Goal: Task Accomplishment & Management: Use online tool/utility

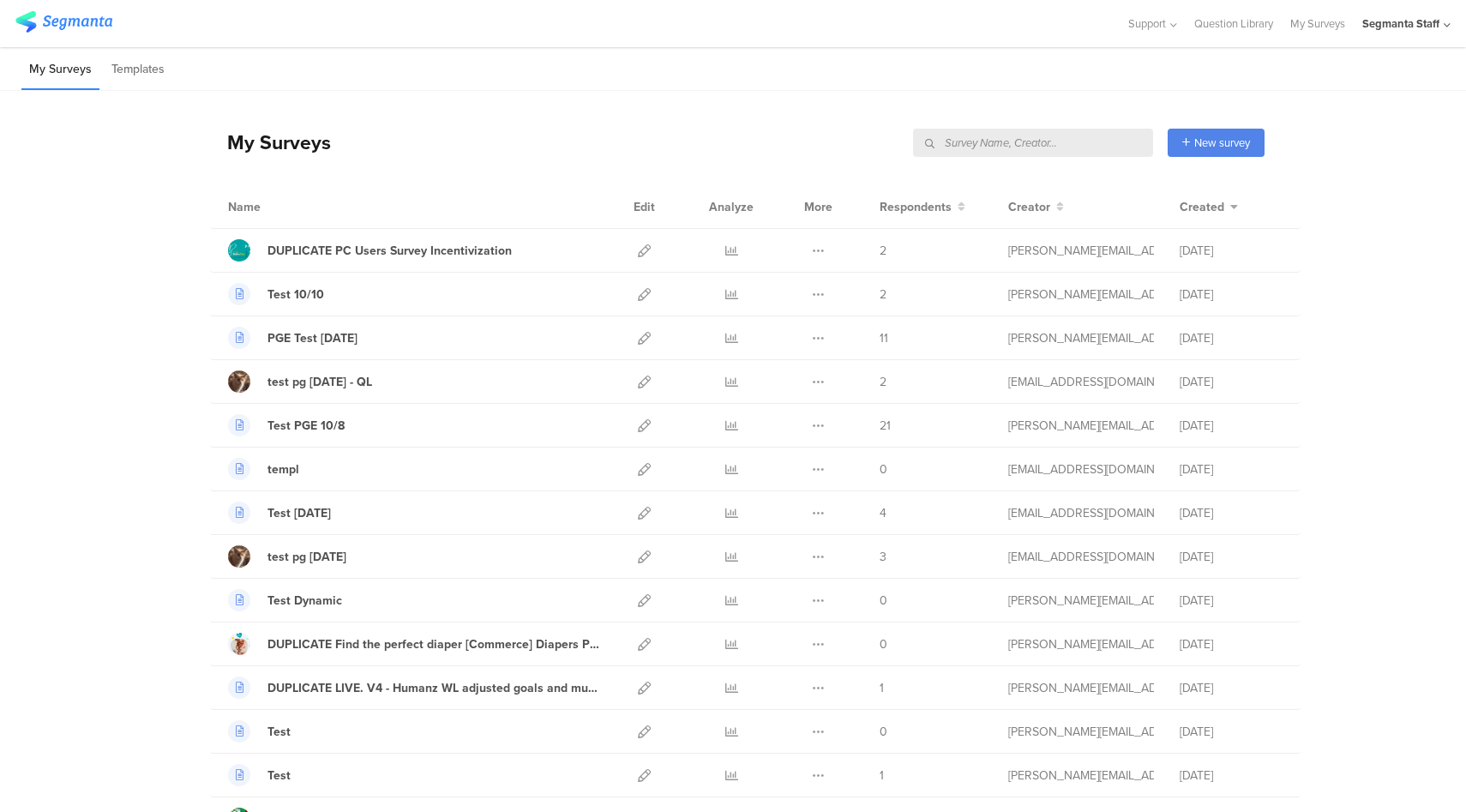
click at [1417, 32] on div "Segmanta Staff" at bounding box center [1406, 23] width 89 height 47
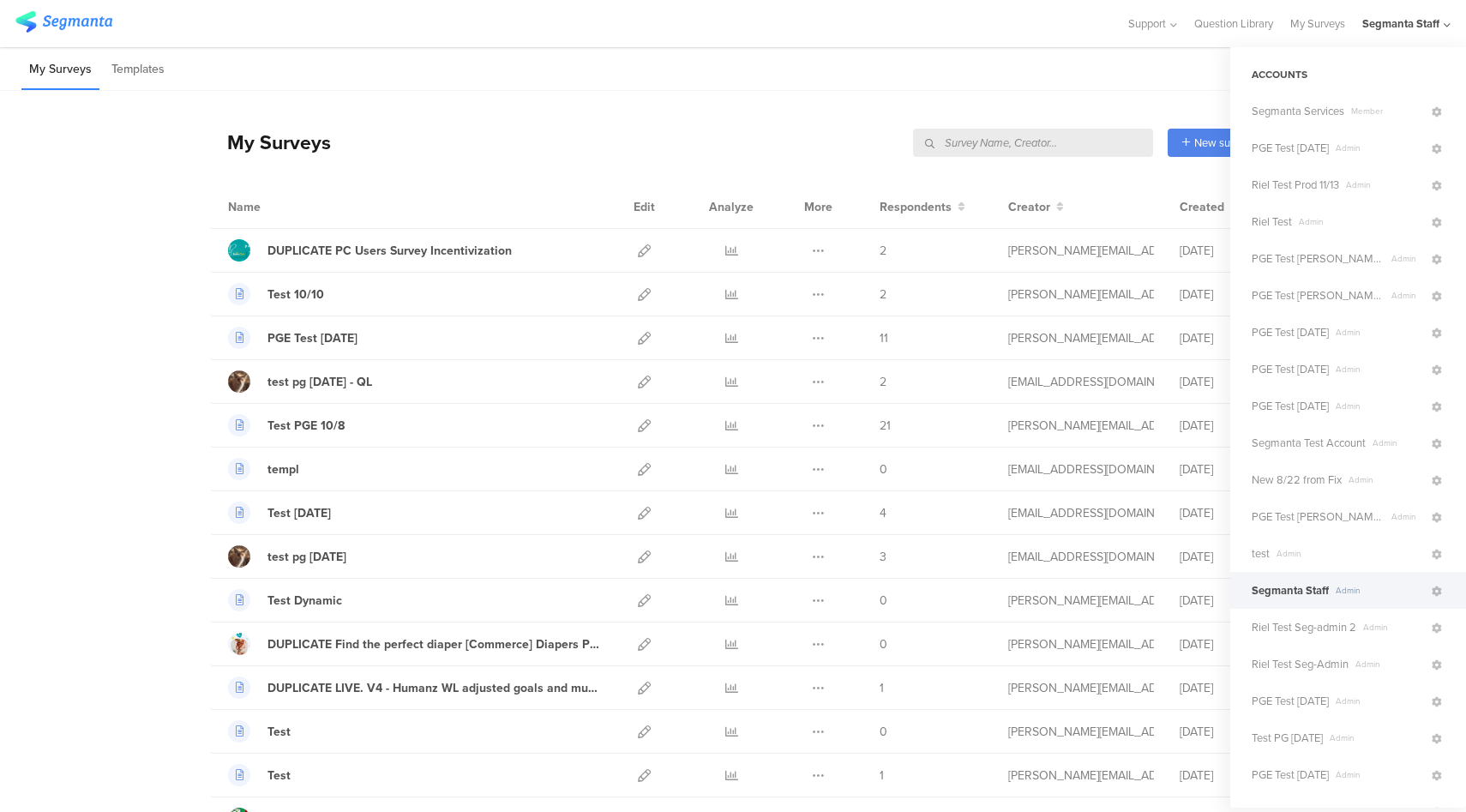
click at [752, 126] on div "My Surveys New survey Start from scratch Choose from templates" at bounding box center [737, 142] width 1055 height 69
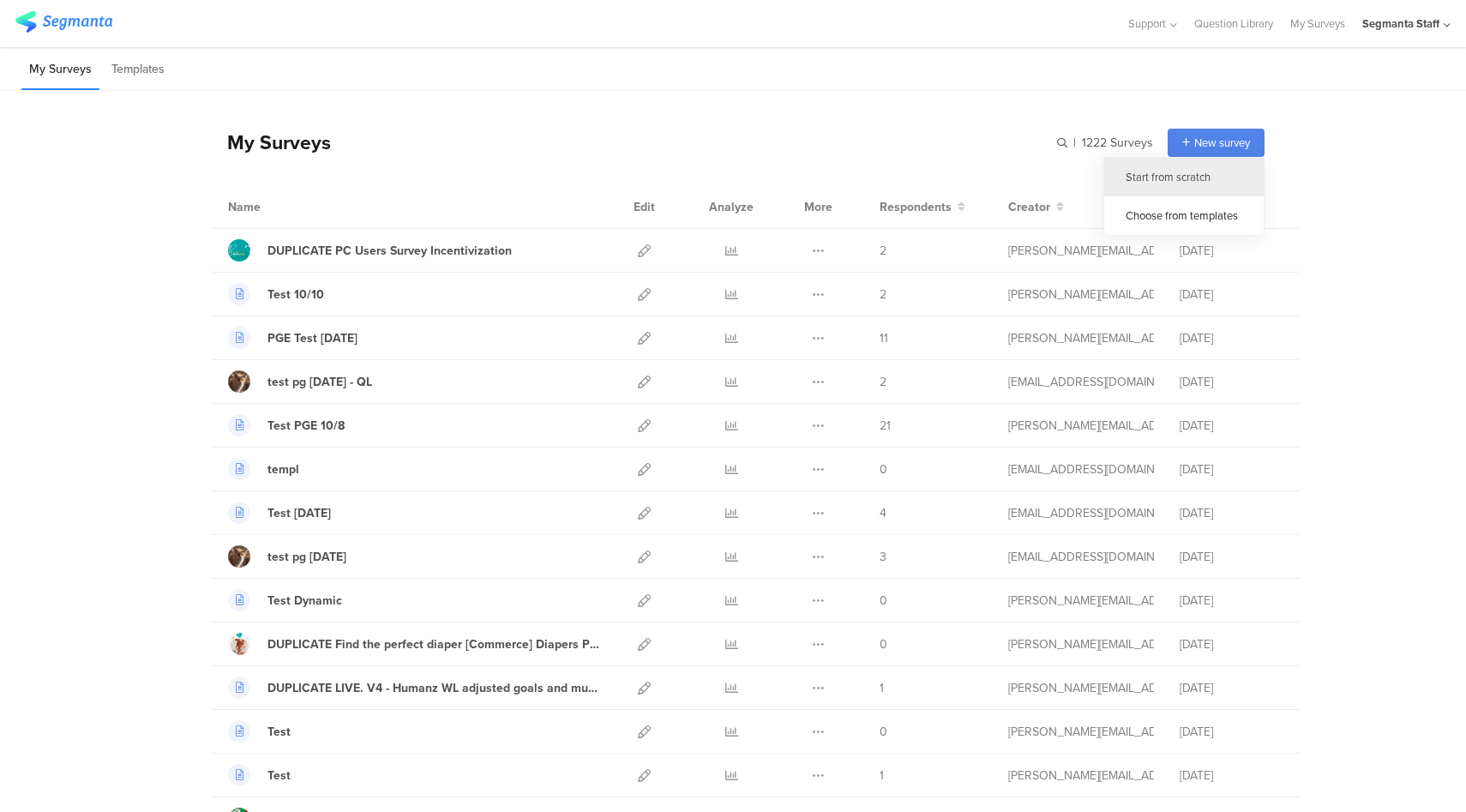
click at [1172, 176] on div "Start from scratch" at bounding box center [1184, 177] width 159 height 39
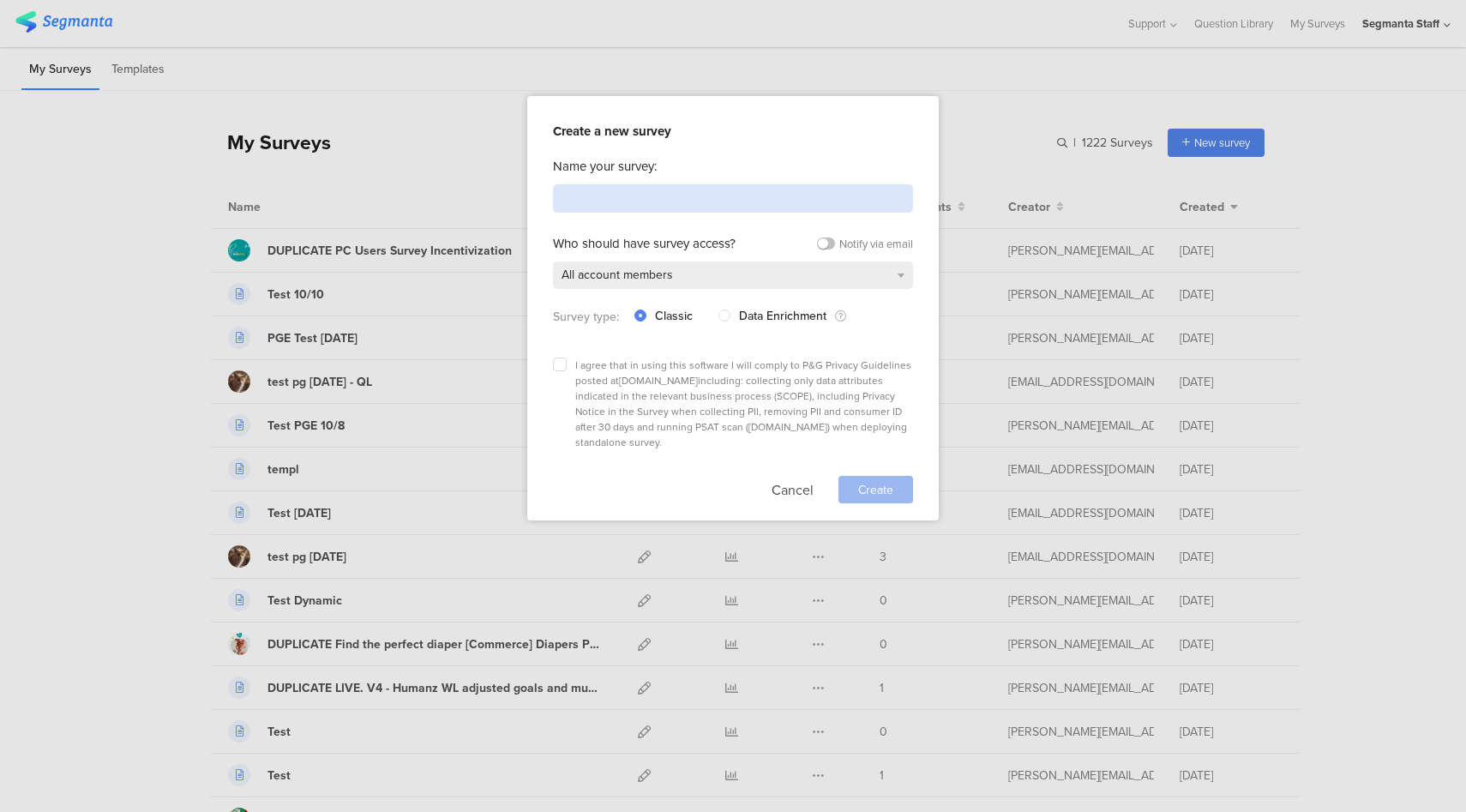
click at [787, 202] on input at bounding box center [733, 198] width 360 height 28
type input "Test"
click at [559, 361] on icon at bounding box center [559, 364] width 7 height 7
click at [0, 0] on input "checkbox" at bounding box center [0, 0] width 0 height 0
click at [864, 481] on span "Create" at bounding box center [875, 490] width 35 height 18
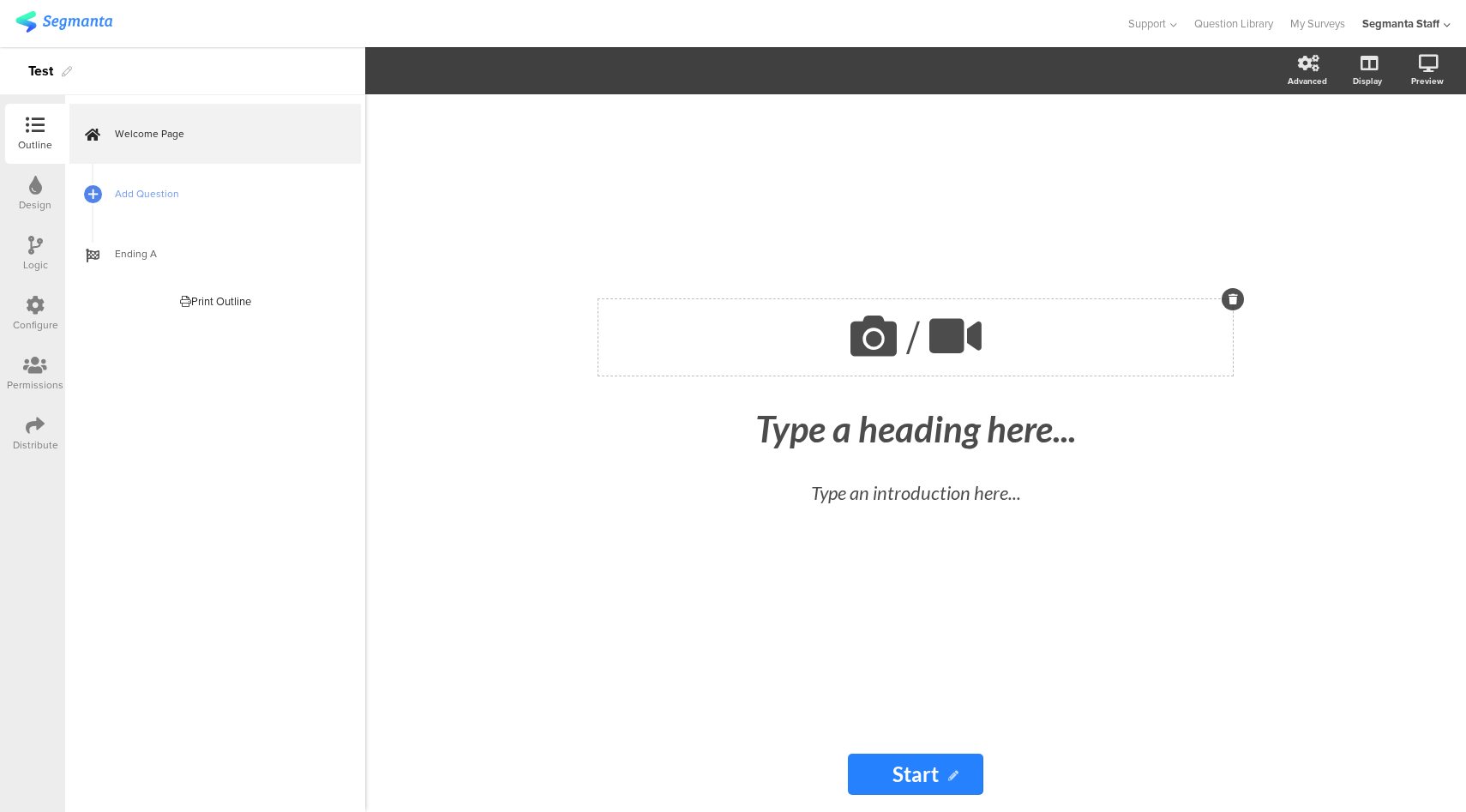
click at [959, 331] on icon at bounding box center [955, 335] width 65 height 59
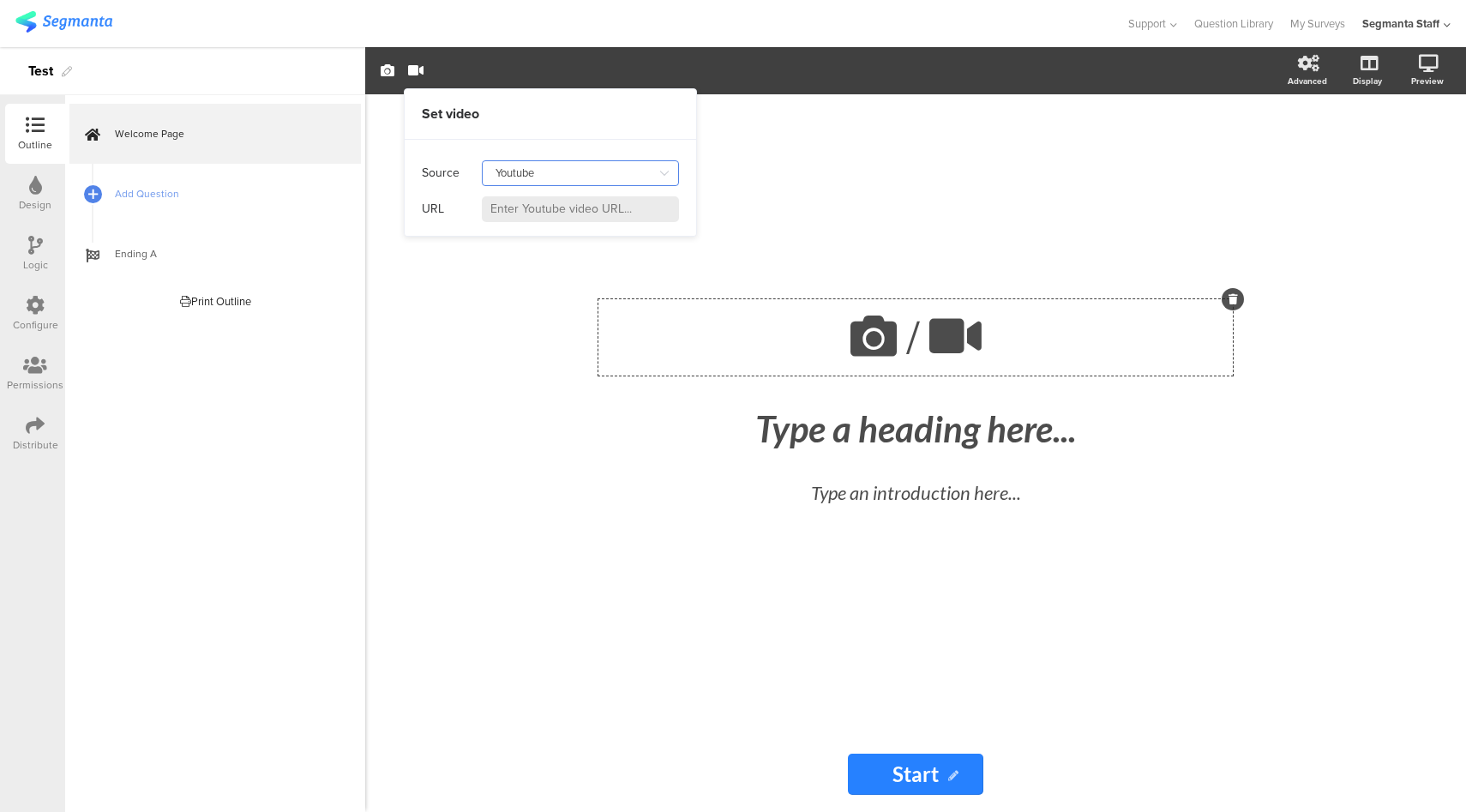
click at [602, 176] on input "Youtube" at bounding box center [580, 173] width 197 height 26
click at [572, 242] on div "Self hosted video" at bounding box center [545, 246] width 93 height 29
type input "Self hosted video"
click at [579, 214] on input at bounding box center [580, 209] width 197 height 26
paste input "[URL][DOMAIN_NAME]"
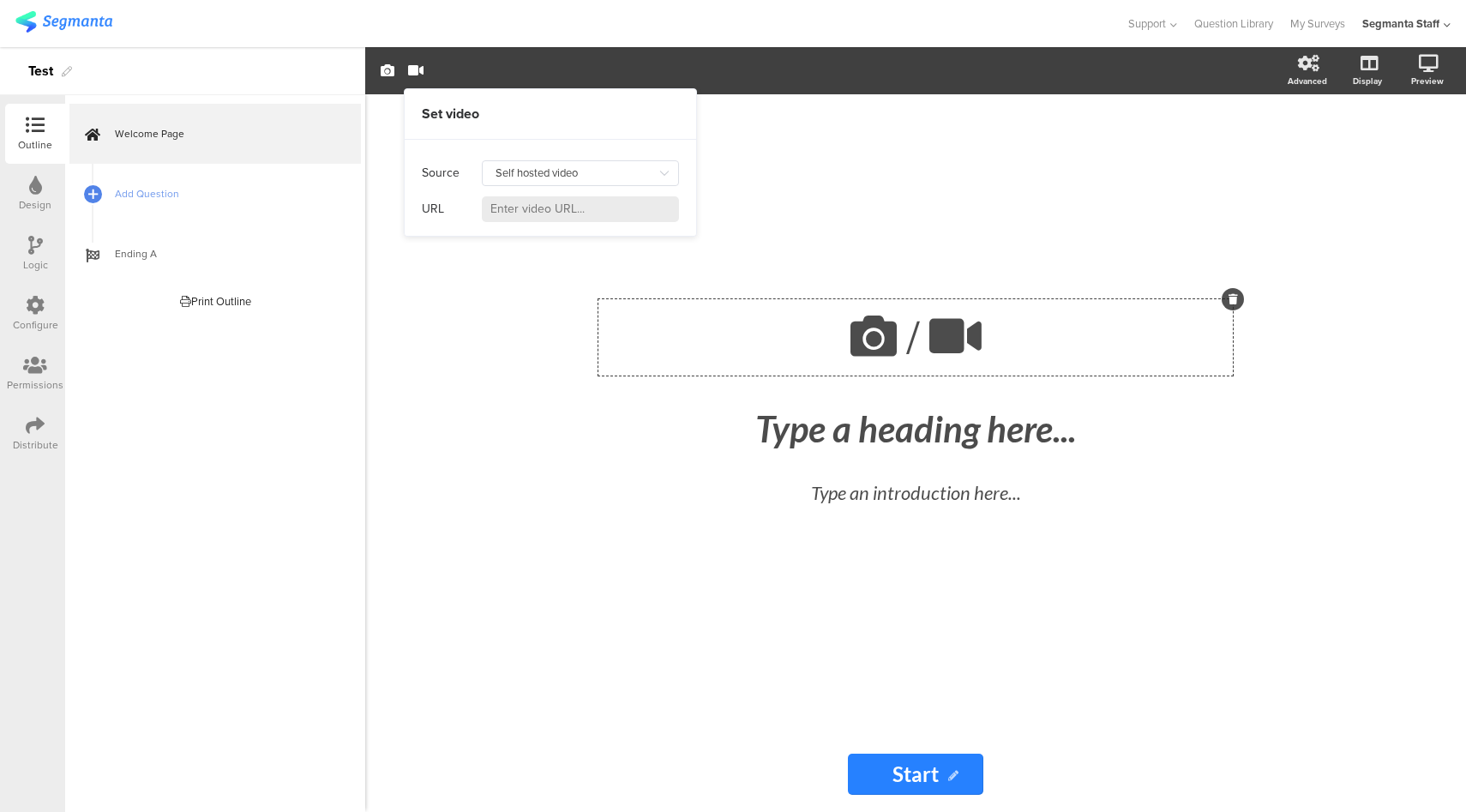
type input "[URL][DOMAIN_NAME]"
